Goal: Task Accomplishment & Management: Manage account settings

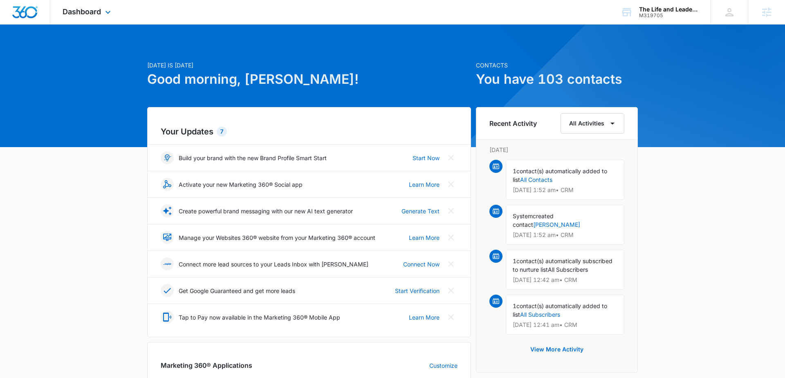
click at [120, 7] on div "Dashboard Apps Reputation Websites Forms CRM Email Social Content Ads Intellige…" at bounding box center [87, 12] width 75 height 24
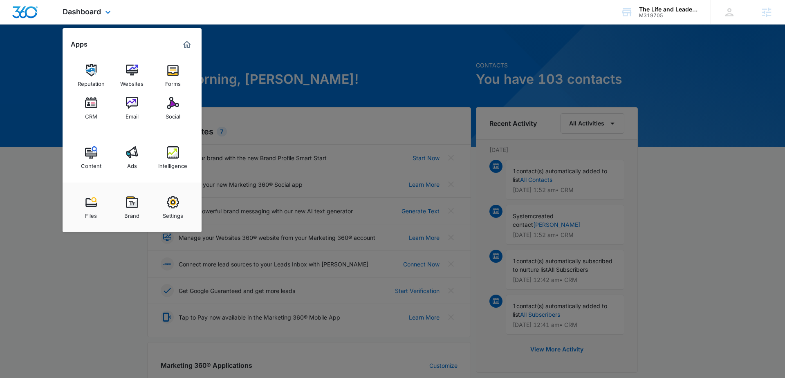
click at [139, 190] on div "Files Brand Settings" at bounding box center [132, 207] width 139 height 49
click at [139, 201] on link "Brand" at bounding box center [131, 207] width 31 height 31
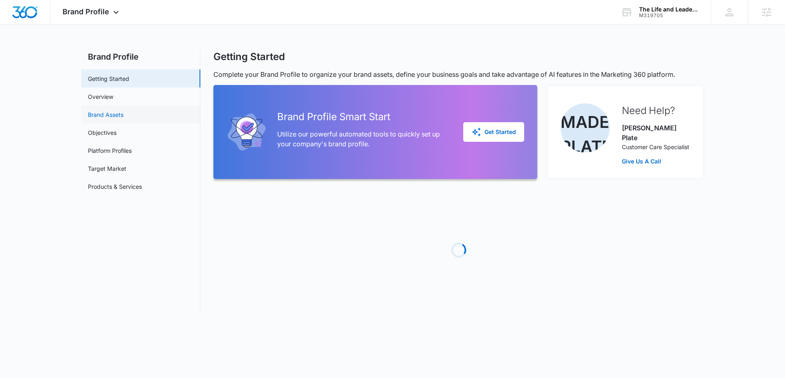
click at [123, 112] on link "Brand Assets" at bounding box center [106, 114] width 36 height 9
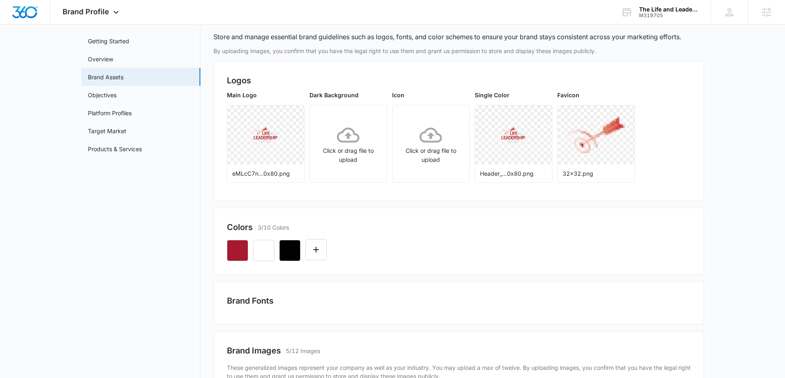
scroll to position [48, 0]
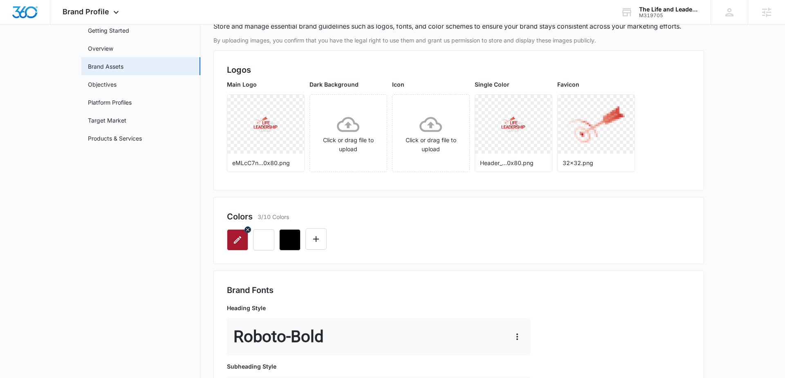
click at [238, 242] on icon "button" at bounding box center [238, 240] width 10 height 10
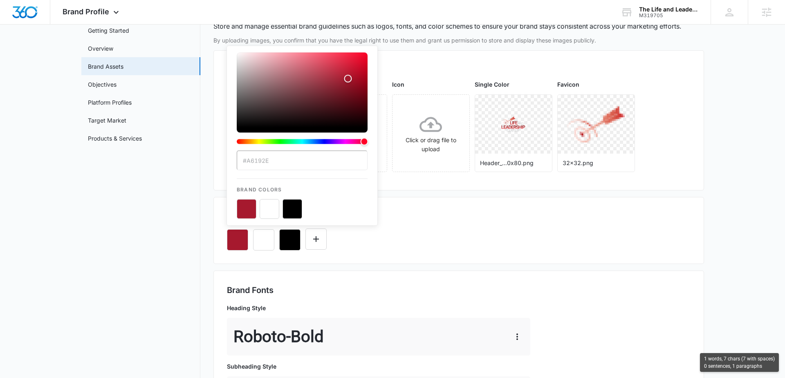
click at [259, 163] on input "#A6192E" at bounding box center [302, 160] width 131 height 20
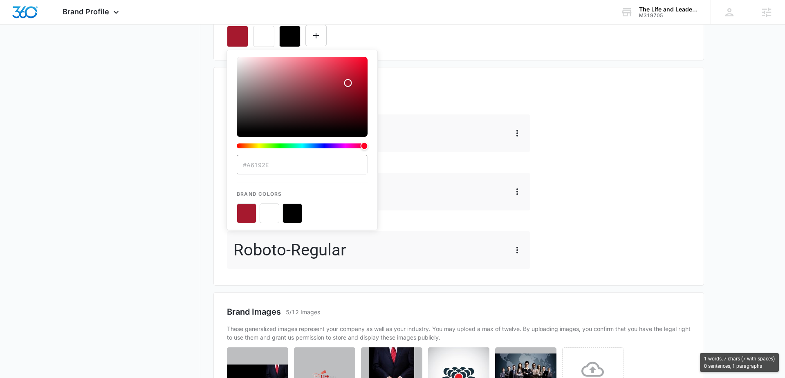
click at [622, 195] on div "Brand Fonts Heading Style Roboto - Bold Subheading Style Roboto - Bold Paragrap…" at bounding box center [458, 177] width 463 height 192
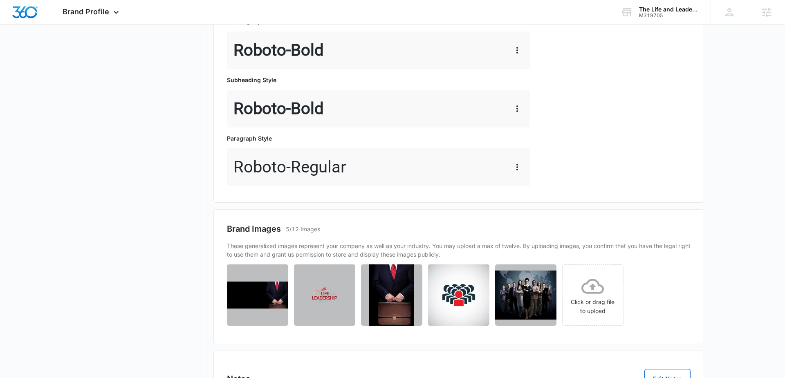
scroll to position [393, 0]
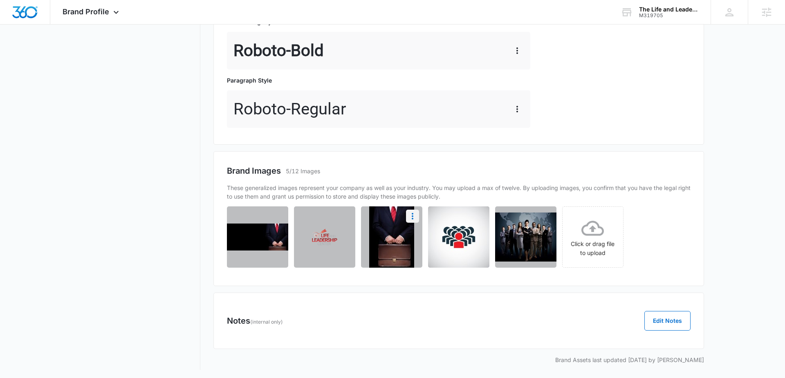
click at [416, 214] on icon "More" at bounding box center [412, 216] width 10 height 10
click at [403, 235] on button "Download" at bounding box center [390, 239] width 56 height 12
click at [546, 212] on icon "More" at bounding box center [546, 216] width 10 height 10
click at [535, 236] on button "Download" at bounding box center [525, 239] width 56 height 12
click at [480, 180] on div "Brand Images 5/12 Images These generalized images represent your company as wel…" at bounding box center [458, 219] width 463 height 108
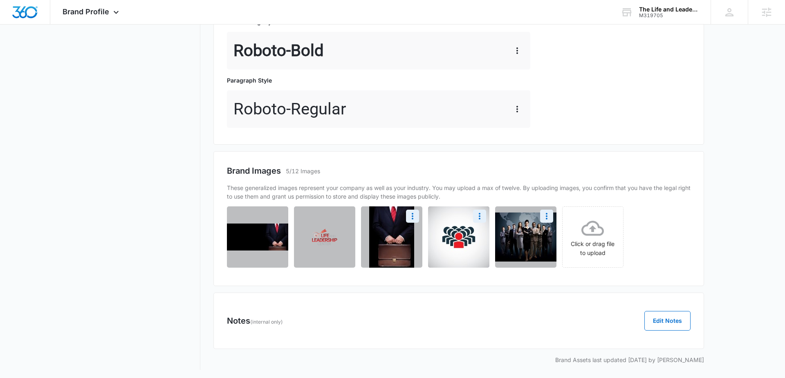
scroll to position [0, 0]
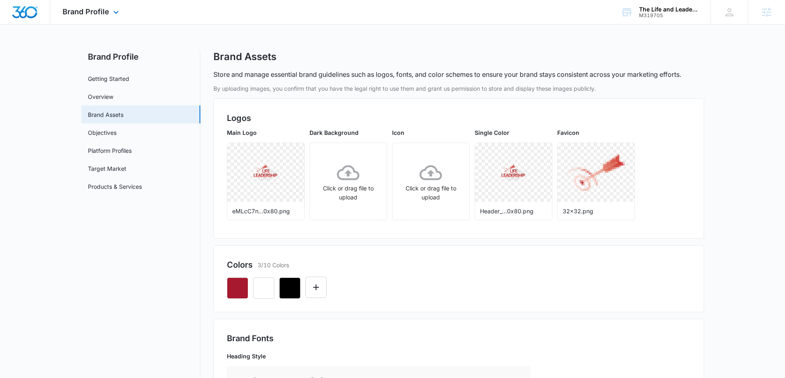
click at [116, 7] on div "Brand Profile Apps Reputation Websites Forms CRM Email Social Content Ads Intel…" at bounding box center [91, 12] width 83 height 24
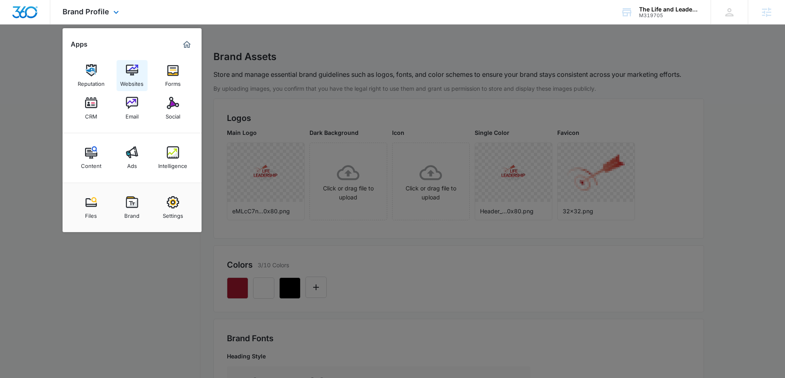
click at [136, 81] on div "Websites" at bounding box center [131, 81] width 23 height 11
